Goal: Transaction & Acquisition: Obtain resource

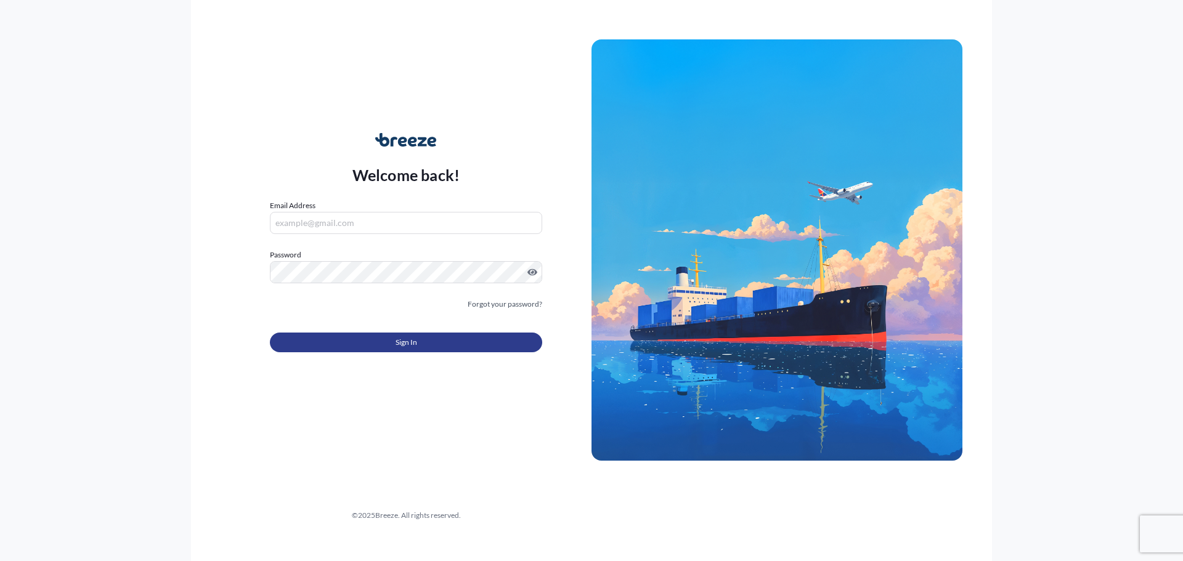
type input "[PERSON_NAME][EMAIL_ADDRESS][PERSON_NAME][DOMAIN_NAME]"
click at [404, 349] on button "Sign In" at bounding box center [406, 343] width 272 height 20
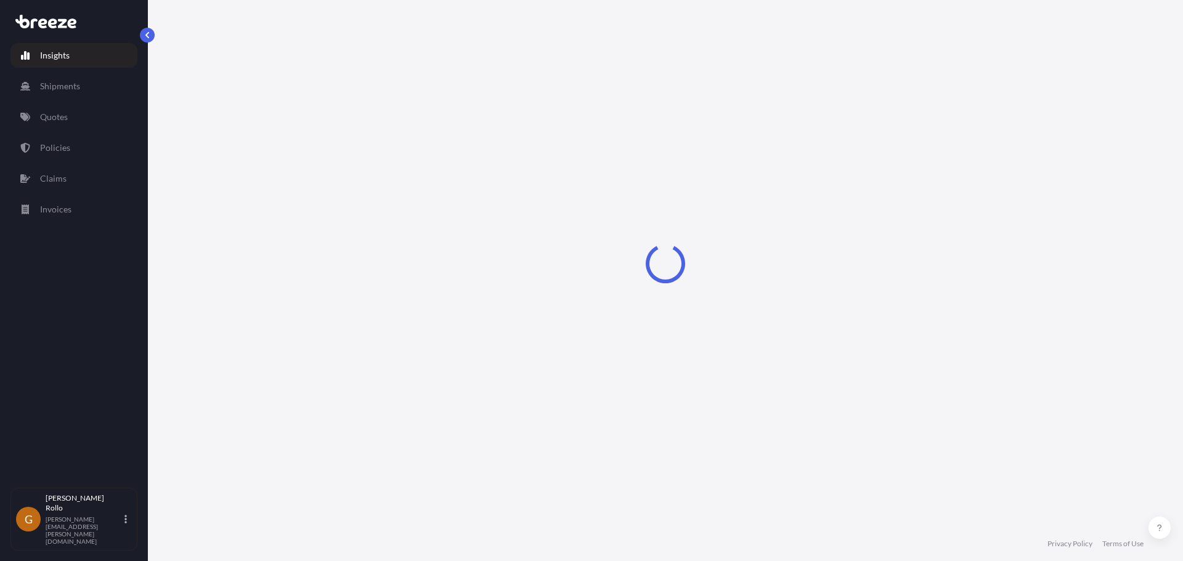
select select "2025"
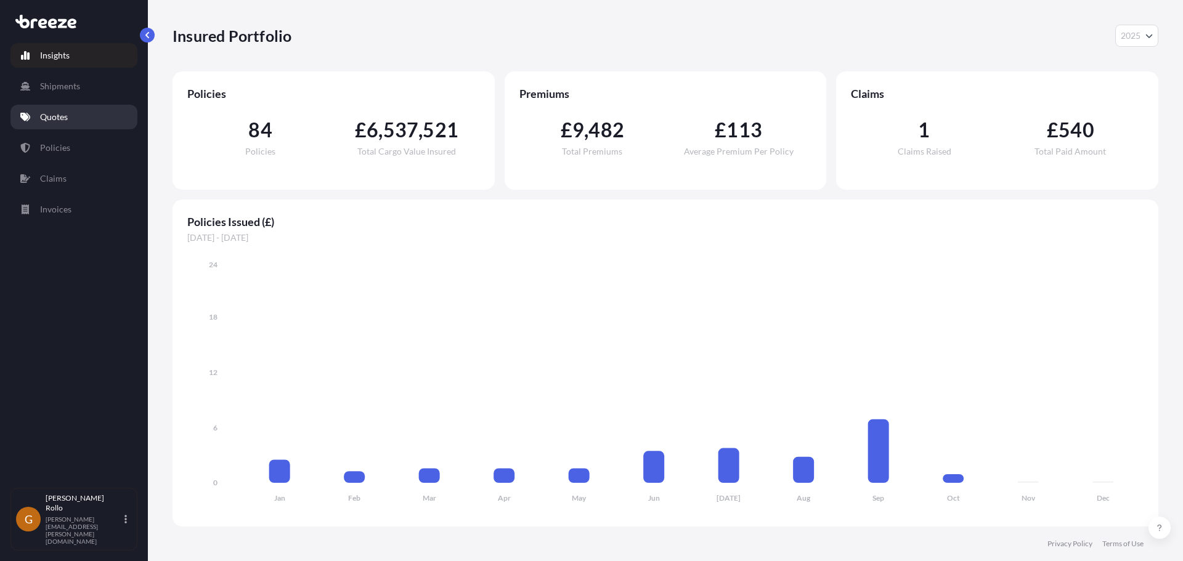
click at [46, 110] on link "Quotes" at bounding box center [73, 117] width 127 height 25
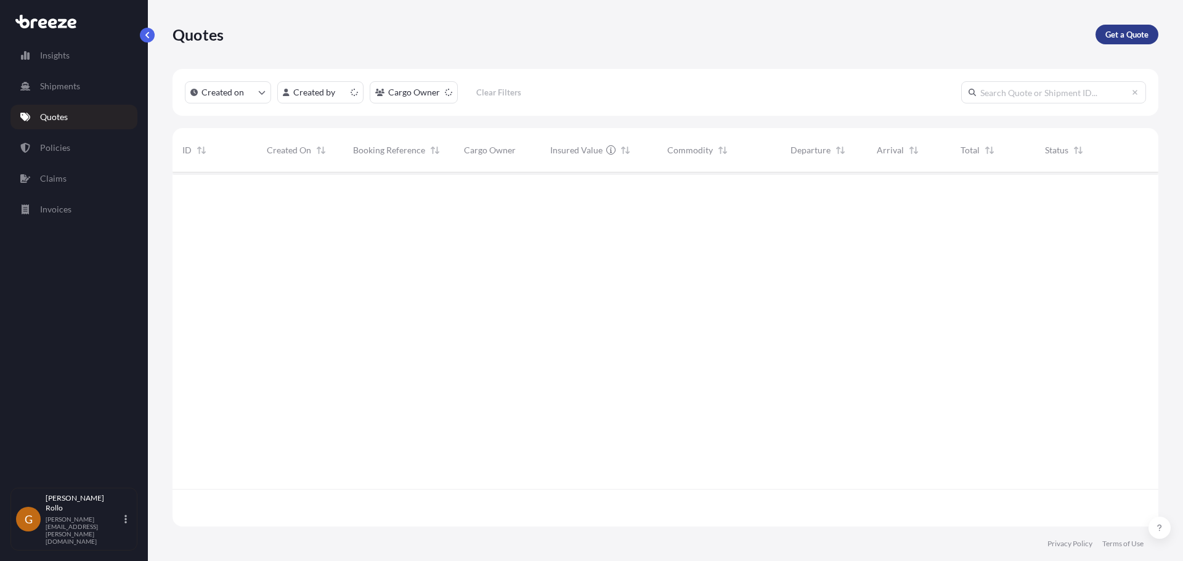
scroll to position [352, 977]
click at [1119, 35] on p "Get a Quote" at bounding box center [1126, 34] width 43 height 12
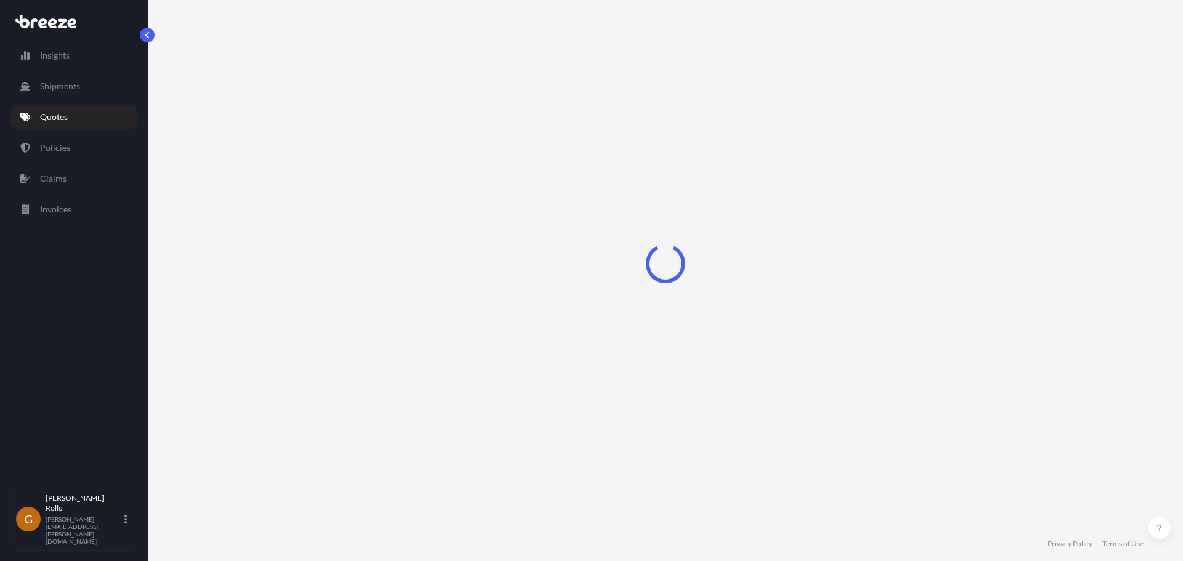
select select "Sea"
select select "1"
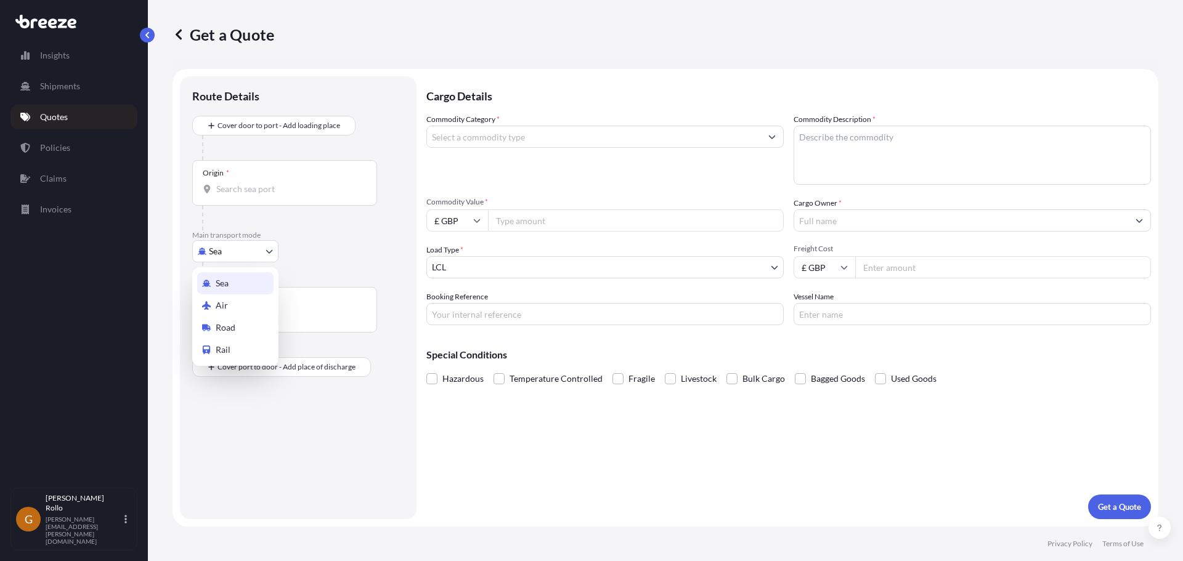
click at [222, 249] on body "Insights Shipments Quotes Policies Claims Invoices G [PERSON_NAME] [PERSON_NAME…" at bounding box center [591, 280] width 1183 height 561
click at [217, 325] on span "Road" at bounding box center [226, 328] width 20 height 12
select select "Road"
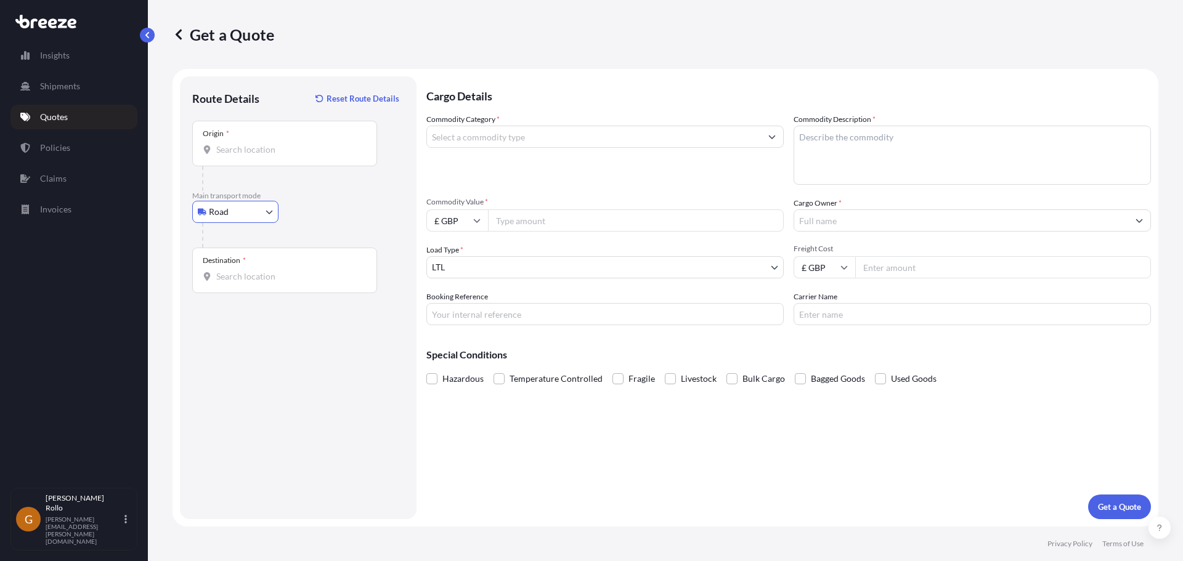
click at [253, 149] on input "Origin *" at bounding box center [288, 150] width 145 height 12
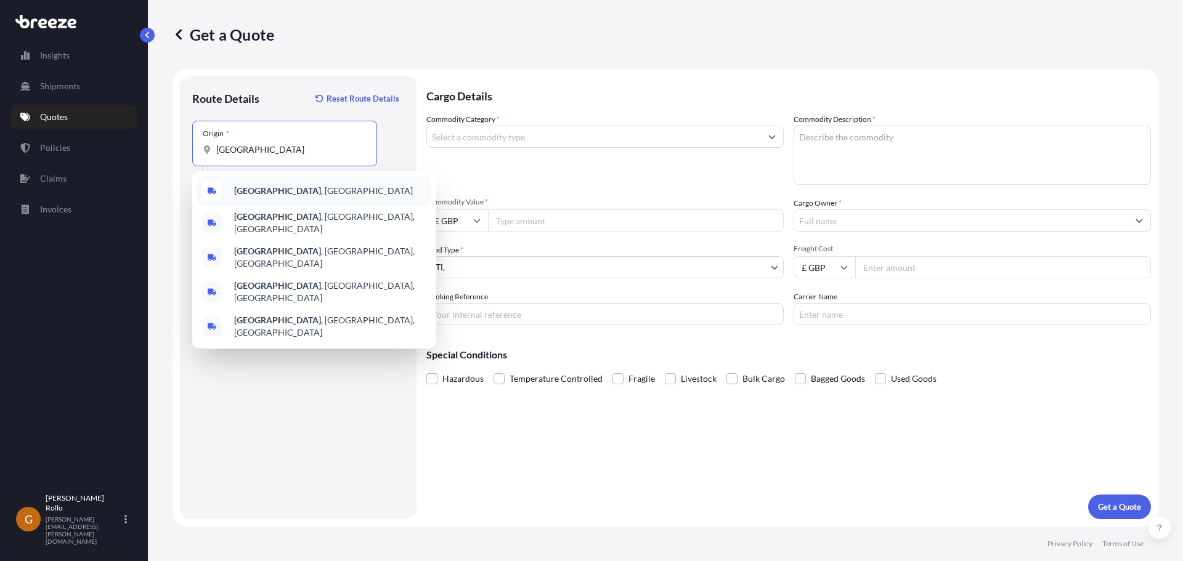
click at [266, 191] on span "[GEOGRAPHIC_DATA] , [GEOGRAPHIC_DATA]" at bounding box center [323, 191] width 179 height 12
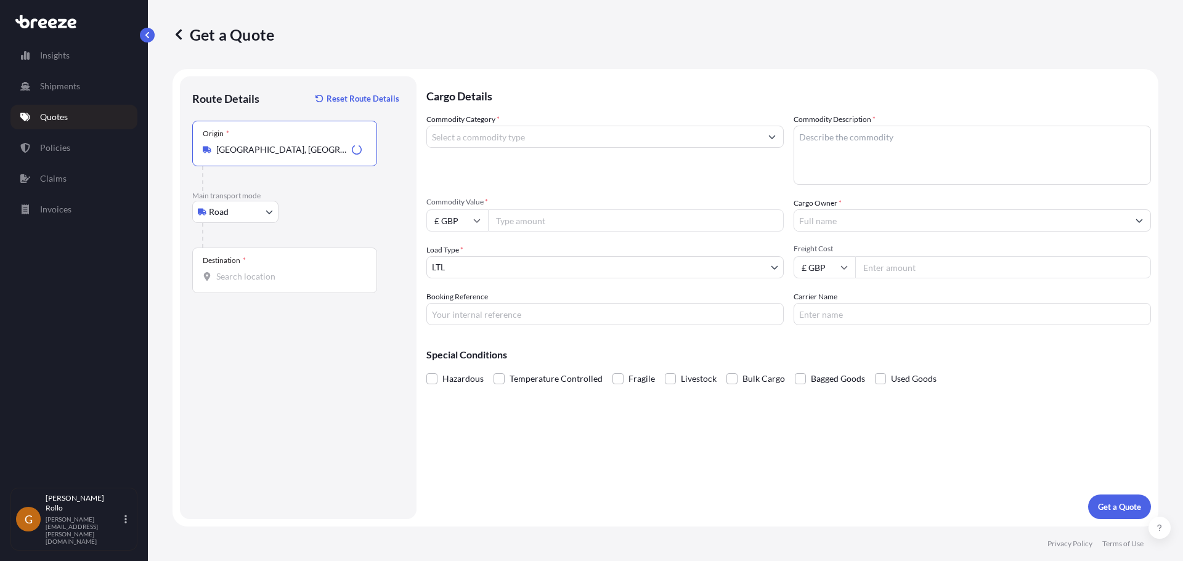
type input "[GEOGRAPHIC_DATA], [GEOGRAPHIC_DATA]"
click at [262, 278] on input "Destination *" at bounding box center [288, 276] width 145 height 12
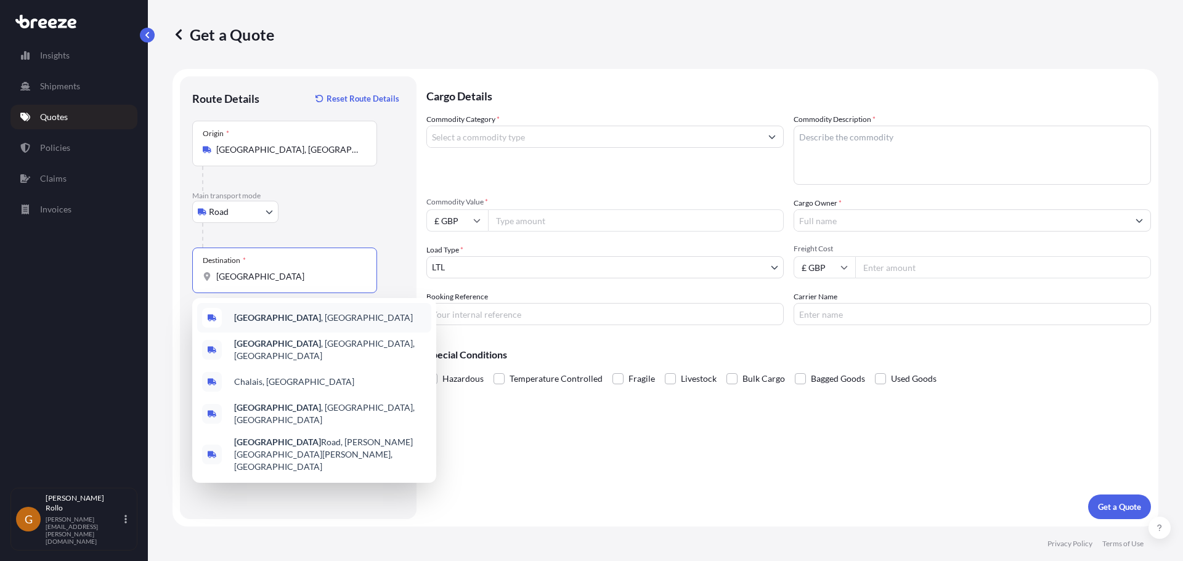
click at [272, 316] on span "[GEOGRAPHIC_DATA] , [GEOGRAPHIC_DATA]" at bounding box center [323, 318] width 179 height 12
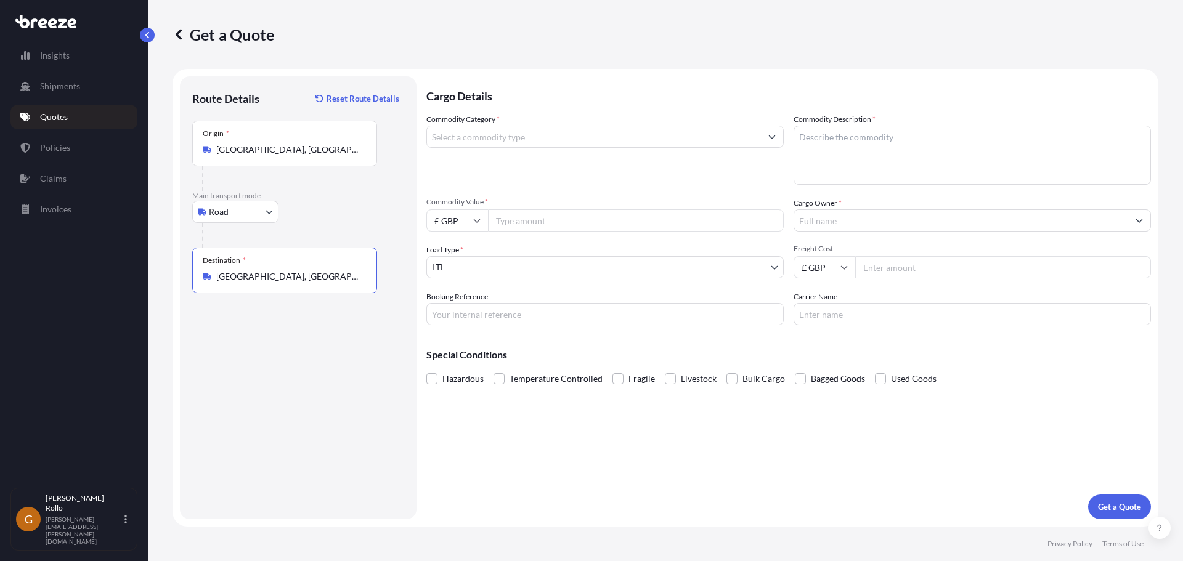
type input "[GEOGRAPHIC_DATA], [GEOGRAPHIC_DATA]"
click at [904, 146] on textarea "Commodity Description *" at bounding box center [972, 155] width 357 height 59
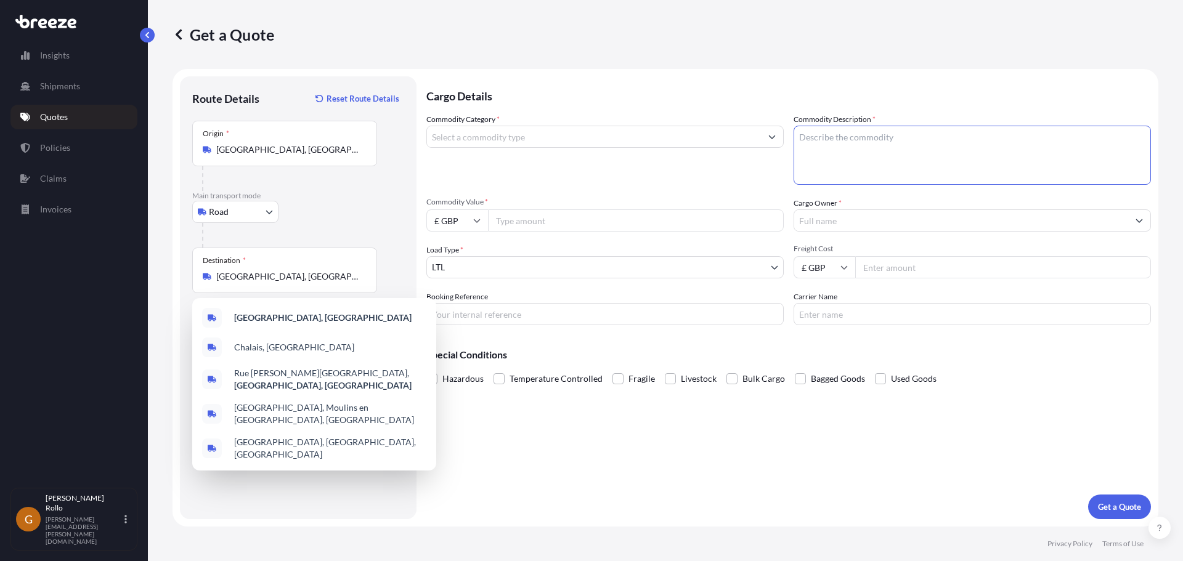
paste textarea "Rollover cage"
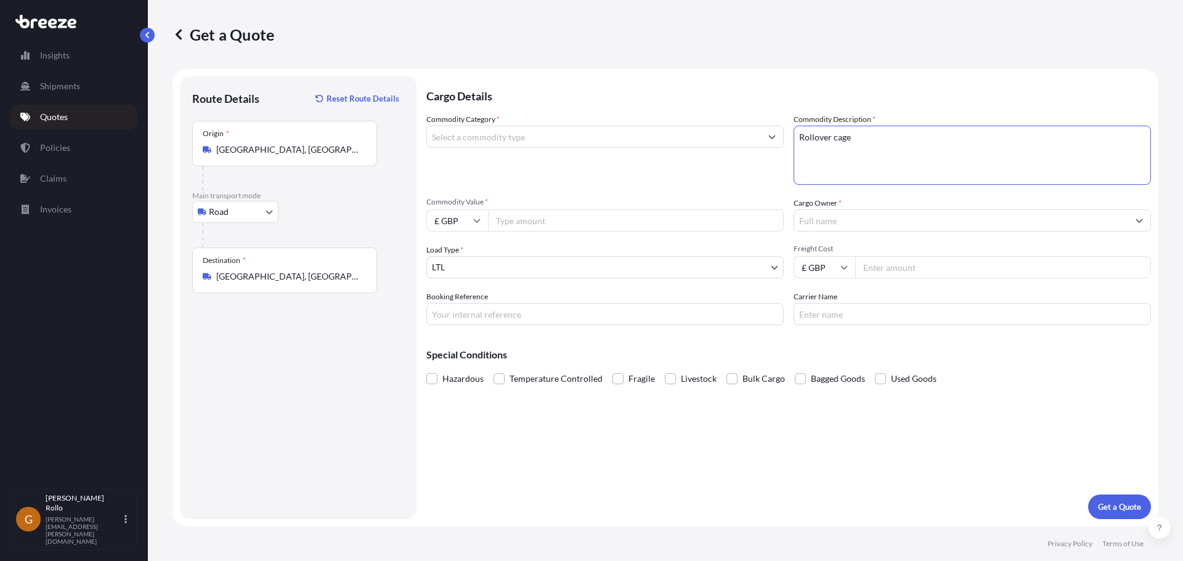
type textarea "Rollover cage"
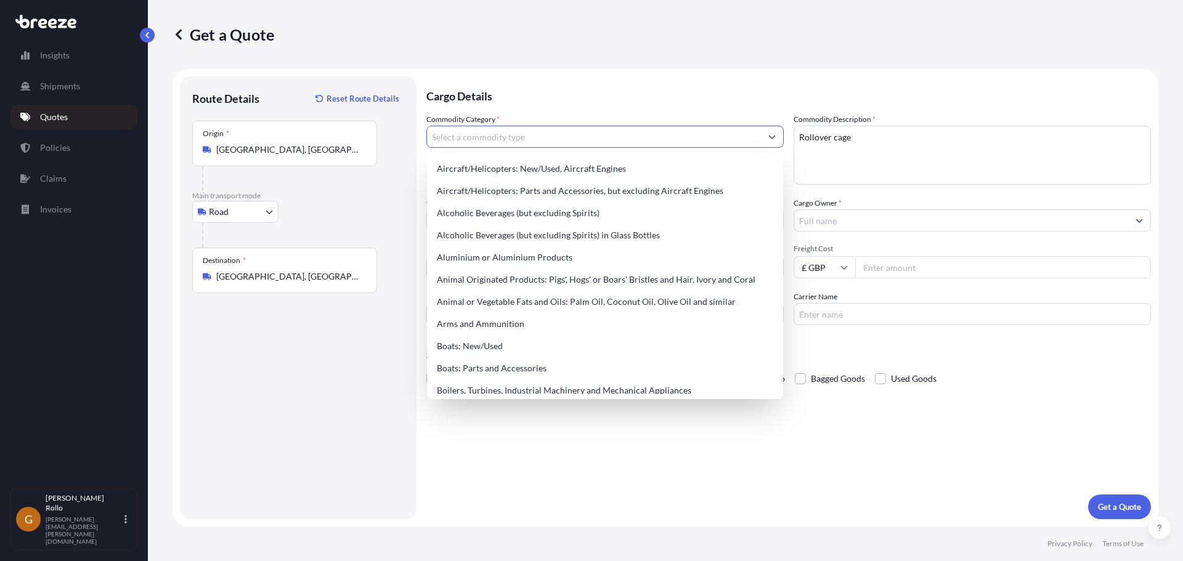
click at [718, 138] on input "Commodity Category *" at bounding box center [594, 137] width 334 height 22
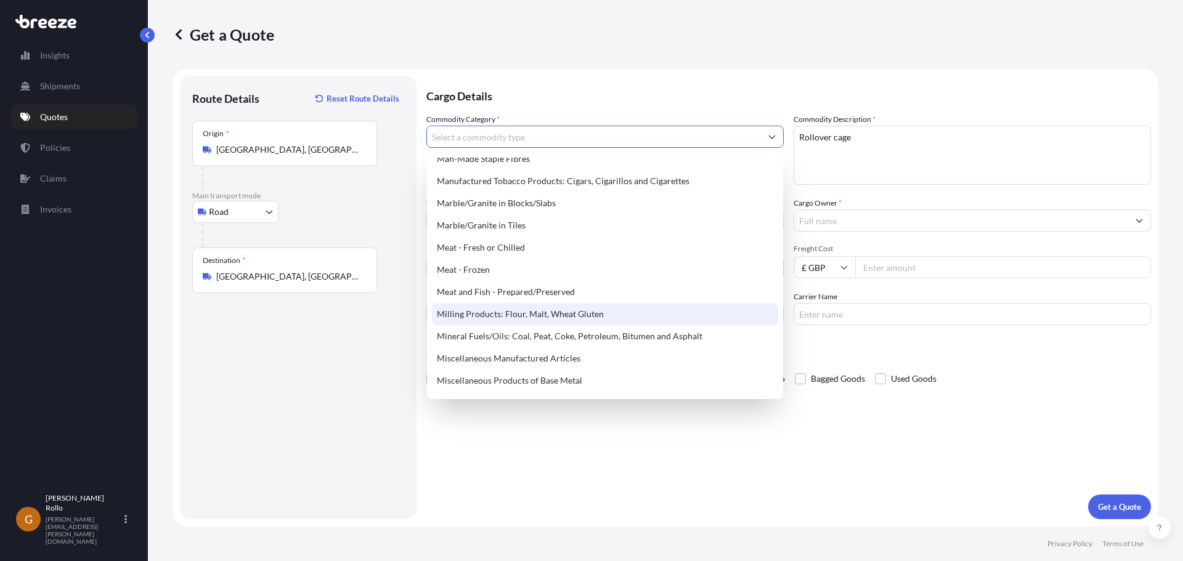
scroll to position [1602, 0]
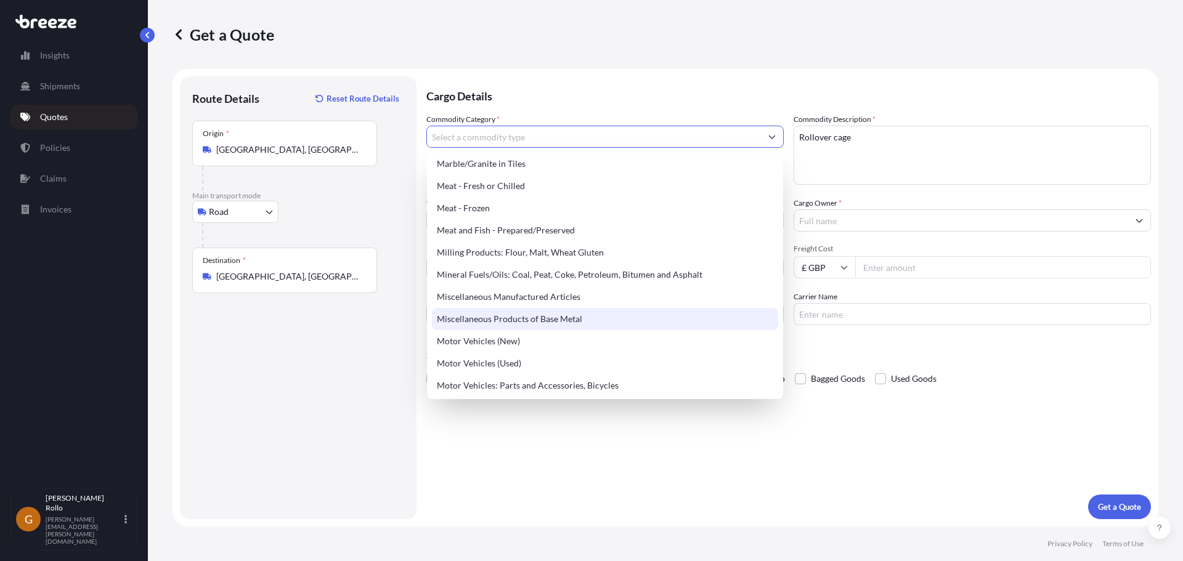
click at [553, 320] on div "Miscellaneous Products of Base Metal" at bounding box center [605, 319] width 346 height 22
type input "Miscellaneous Products of Base Metal"
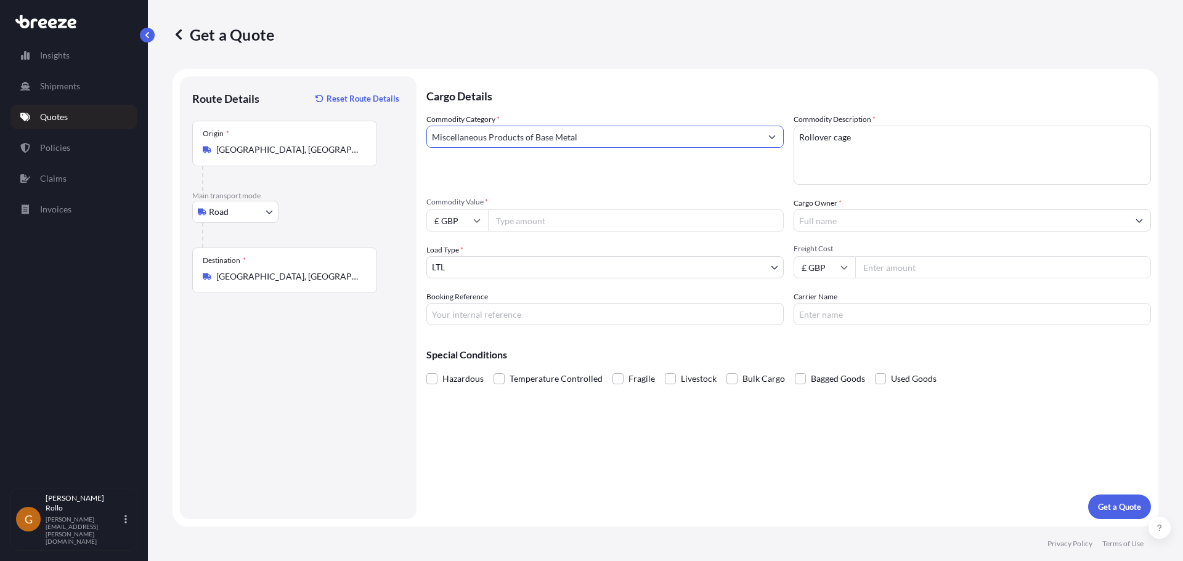
click at [680, 181] on div "Commodity Category * Miscellaneous Products of Base Metal" at bounding box center [604, 148] width 357 height 71
click at [545, 225] on input "Commodity Value *" at bounding box center [636, 220] width 296 height 22
type input "4560"
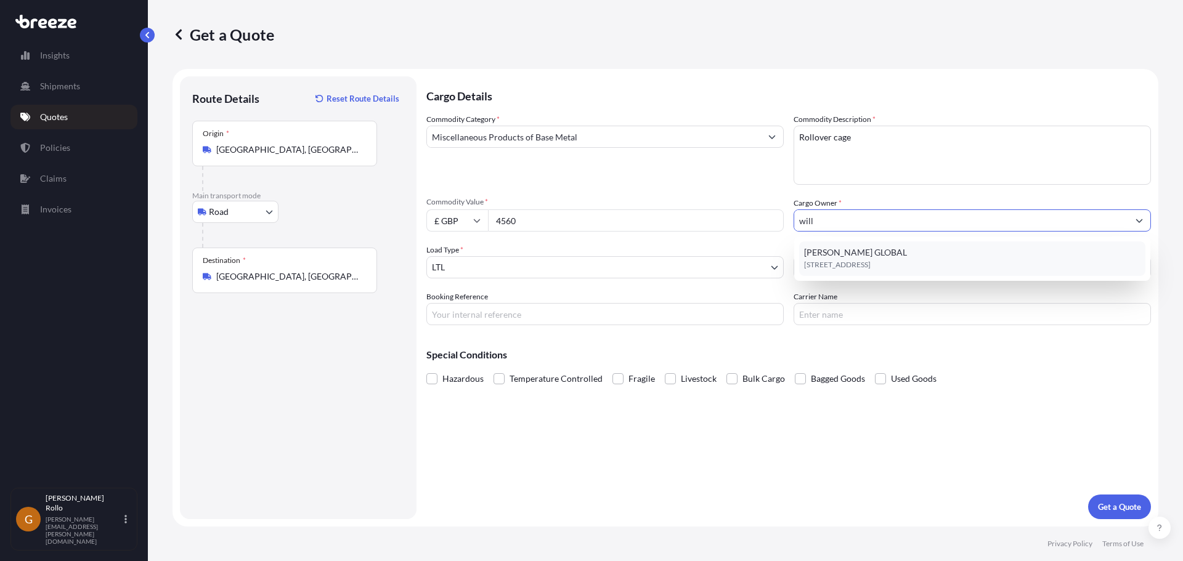
click at [925, 256] on div "[PERSON_NAME][STREET_ADDRESS]" at bounding box center [972, 259] width 346 height 35
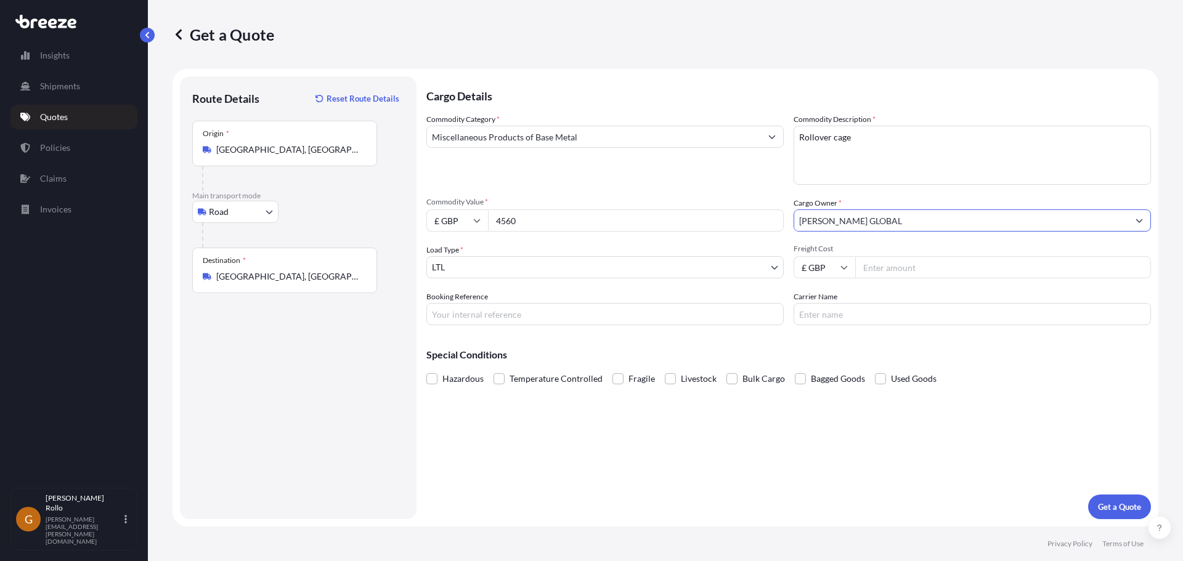
type input "[PERSON_NAME] GLOBAL"
click at [1017, 354] on p "Special Conditions" at bounding box center [788, 355] width 725 height 10
click at [1114, 505] on p "Get a Quote" at bounding box center [1119, 507] width 43 height 12
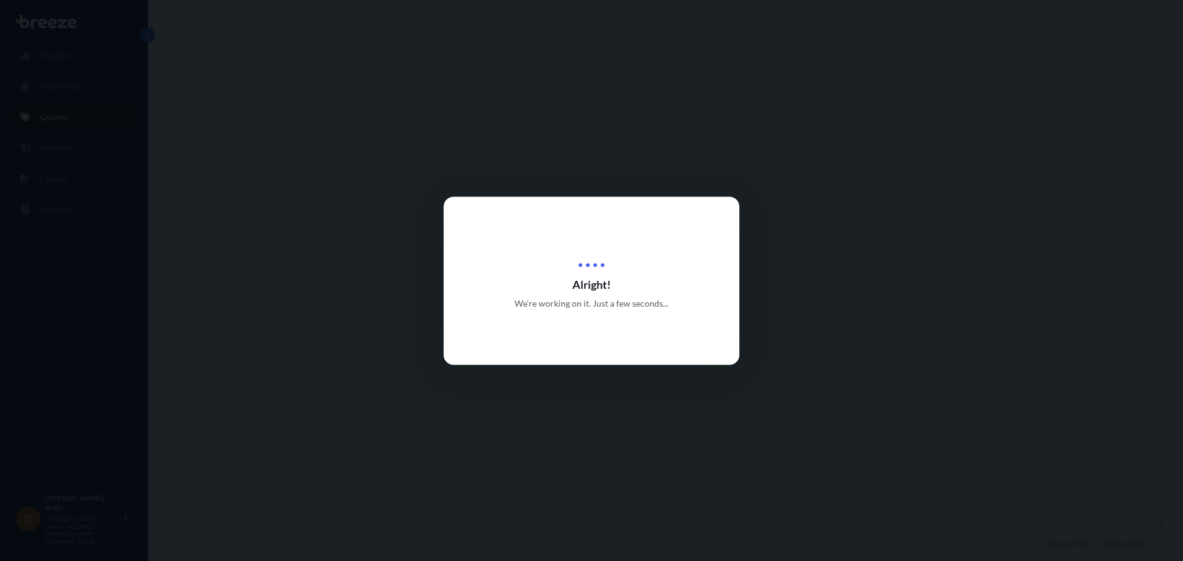
select select "Road"
select select "1"
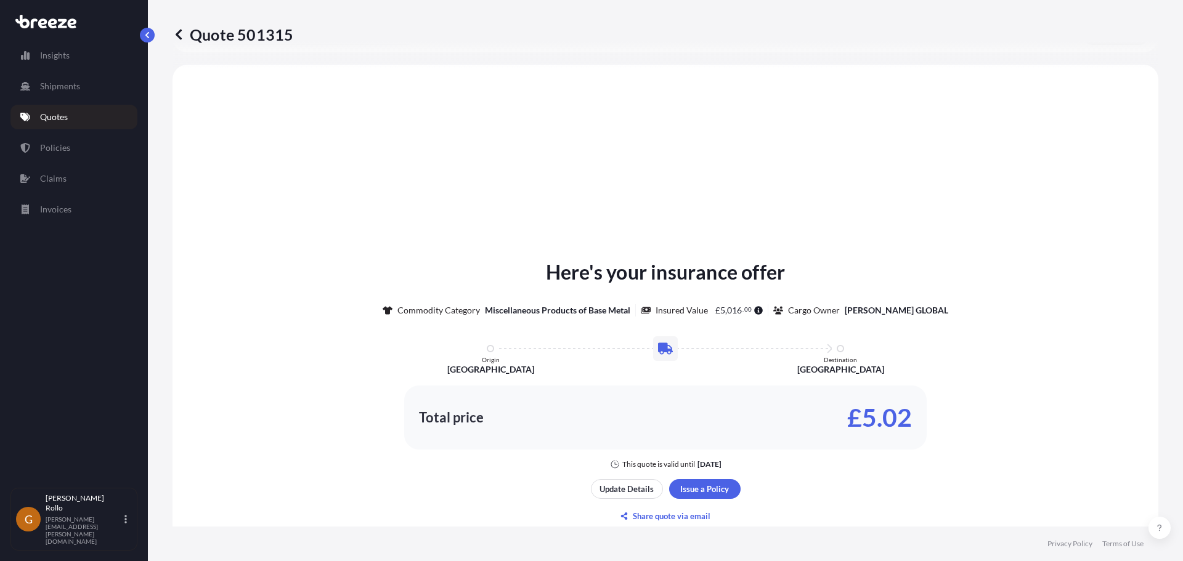
scroll to position [371, 0]
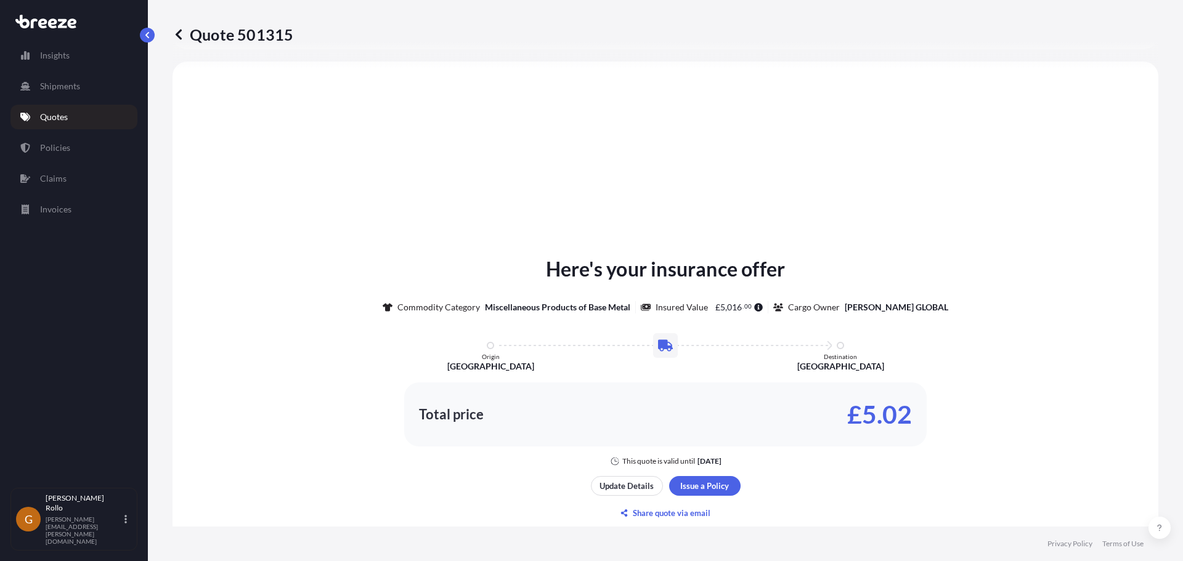
click at [832, 135] on div "Here's your insurance offer Commodity Category Miscellaneous Products of Base M…" at bounding box center [665, 389] width 951 height 620
